Goal: Information Seeking & Learning: Learn about a topic

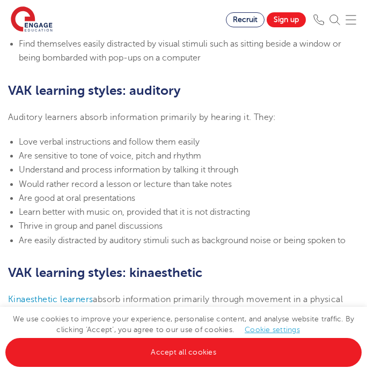
scroll to position [745, 0]
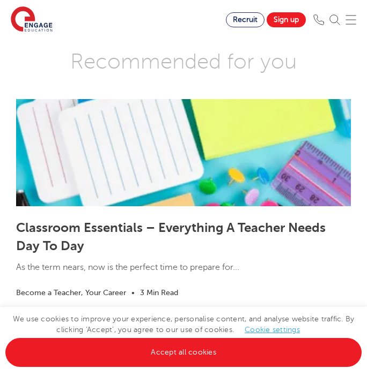
scroll to position [2555, 0]
